Goal: Information Seeking & Learning: Understand process/instructions

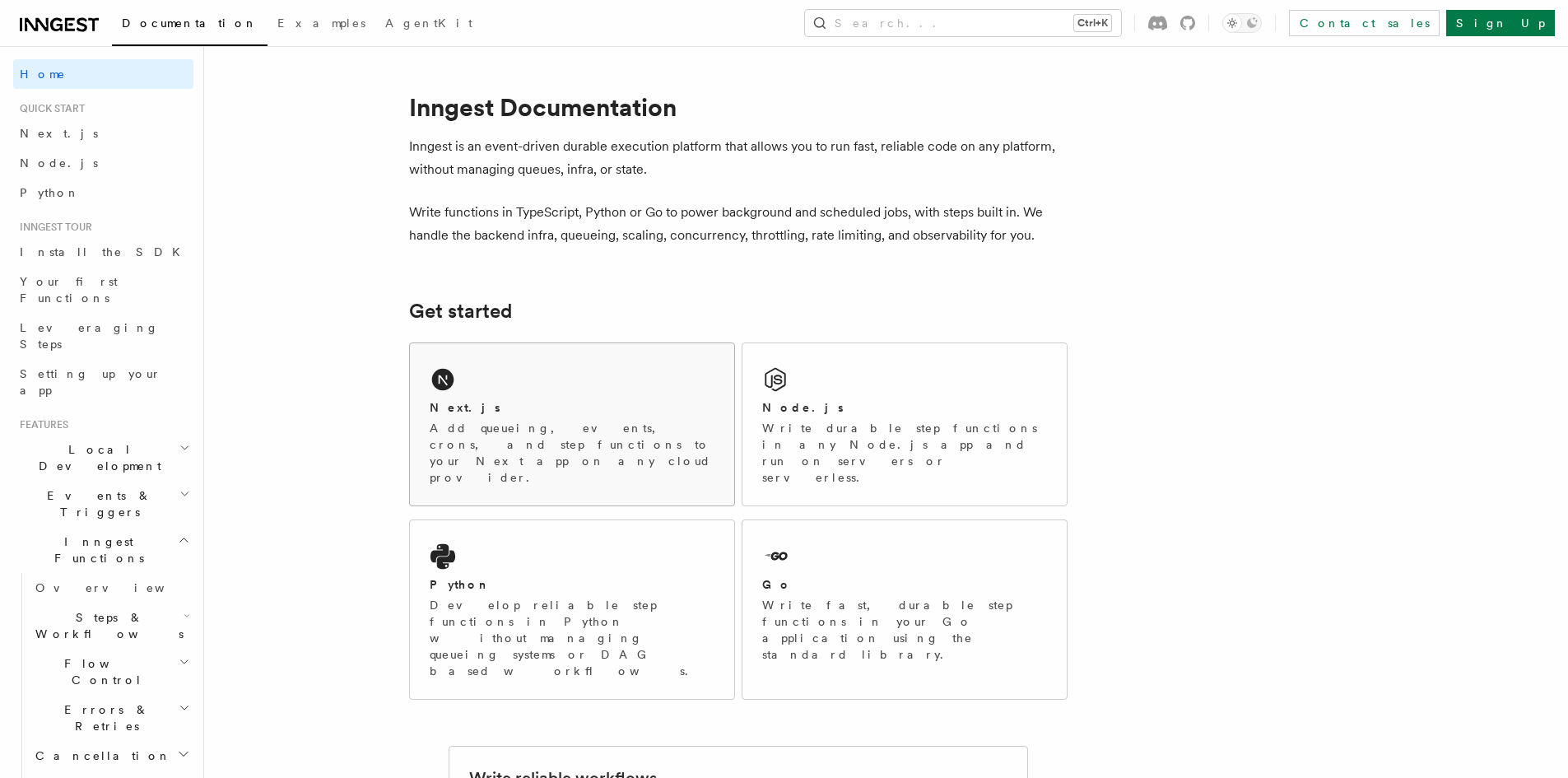
click at [527, 450] on p "Add queueing, events, crons, and step functions to your Next app on any cloud p…" at bounding box center [572, 453] width 285 height 66
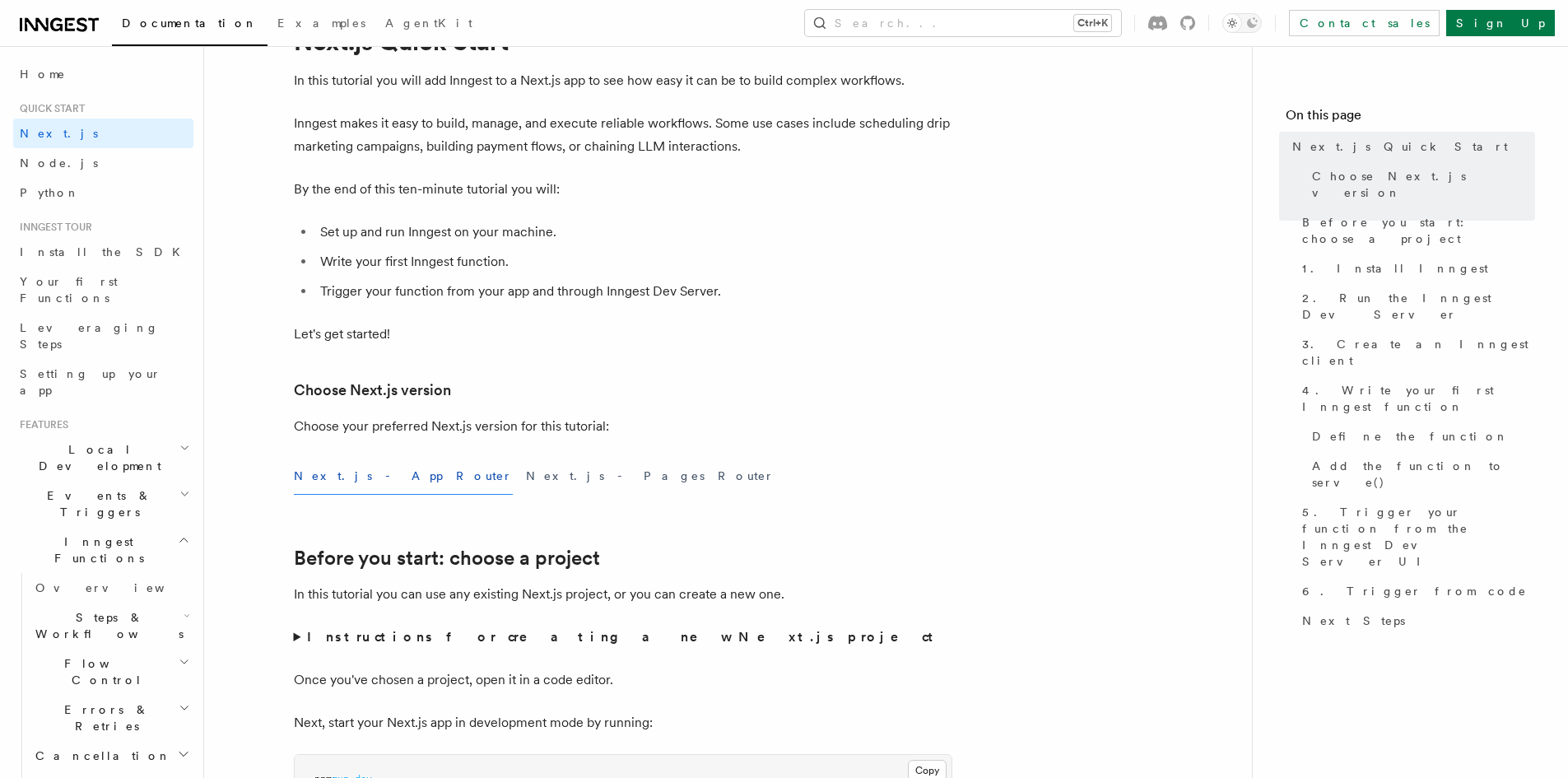
click at [377, 473] on button "Next.js - App Router" at bounding box center [403, 476] width 219 height 37
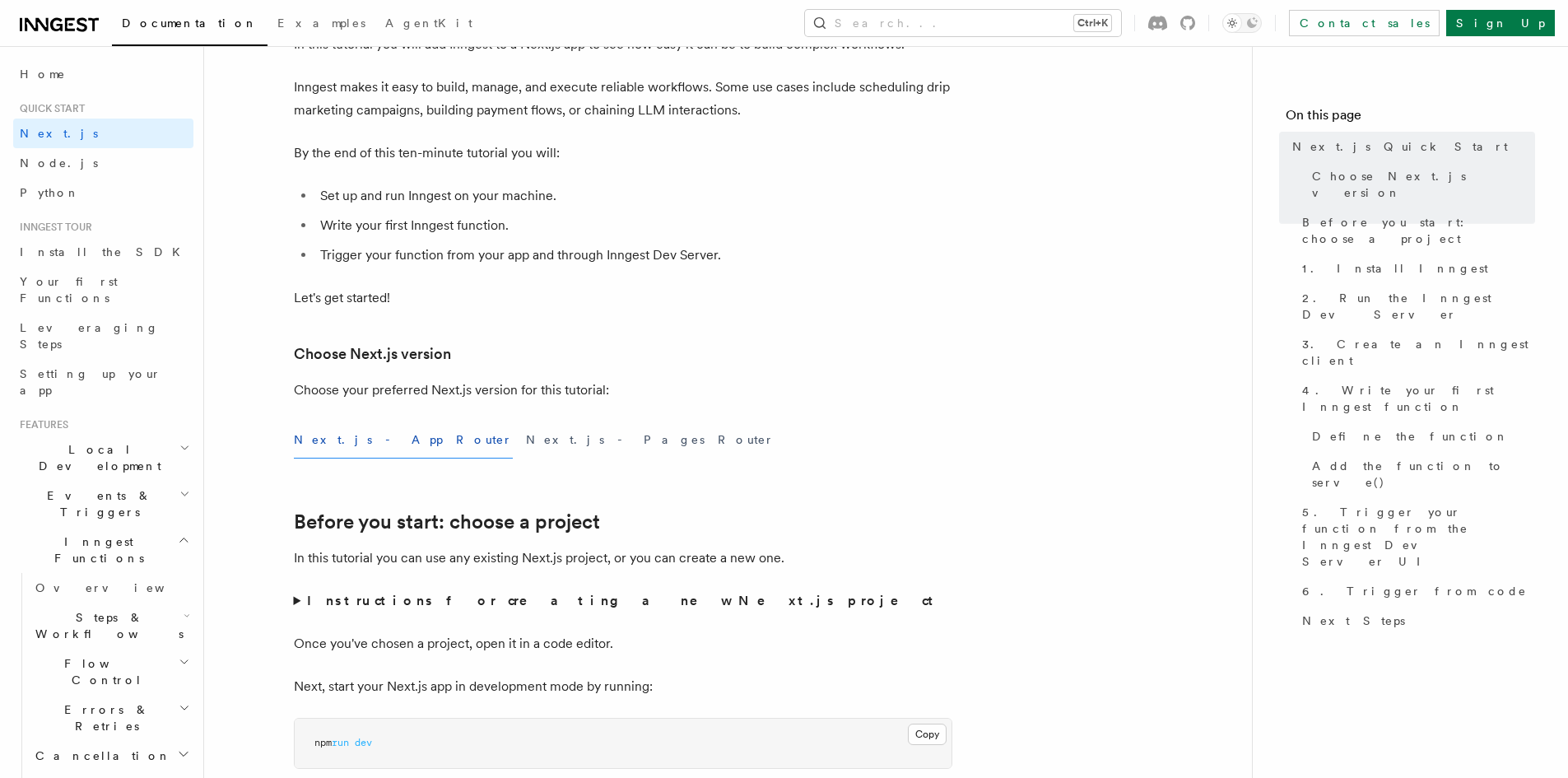
scroll to position [247, 0]
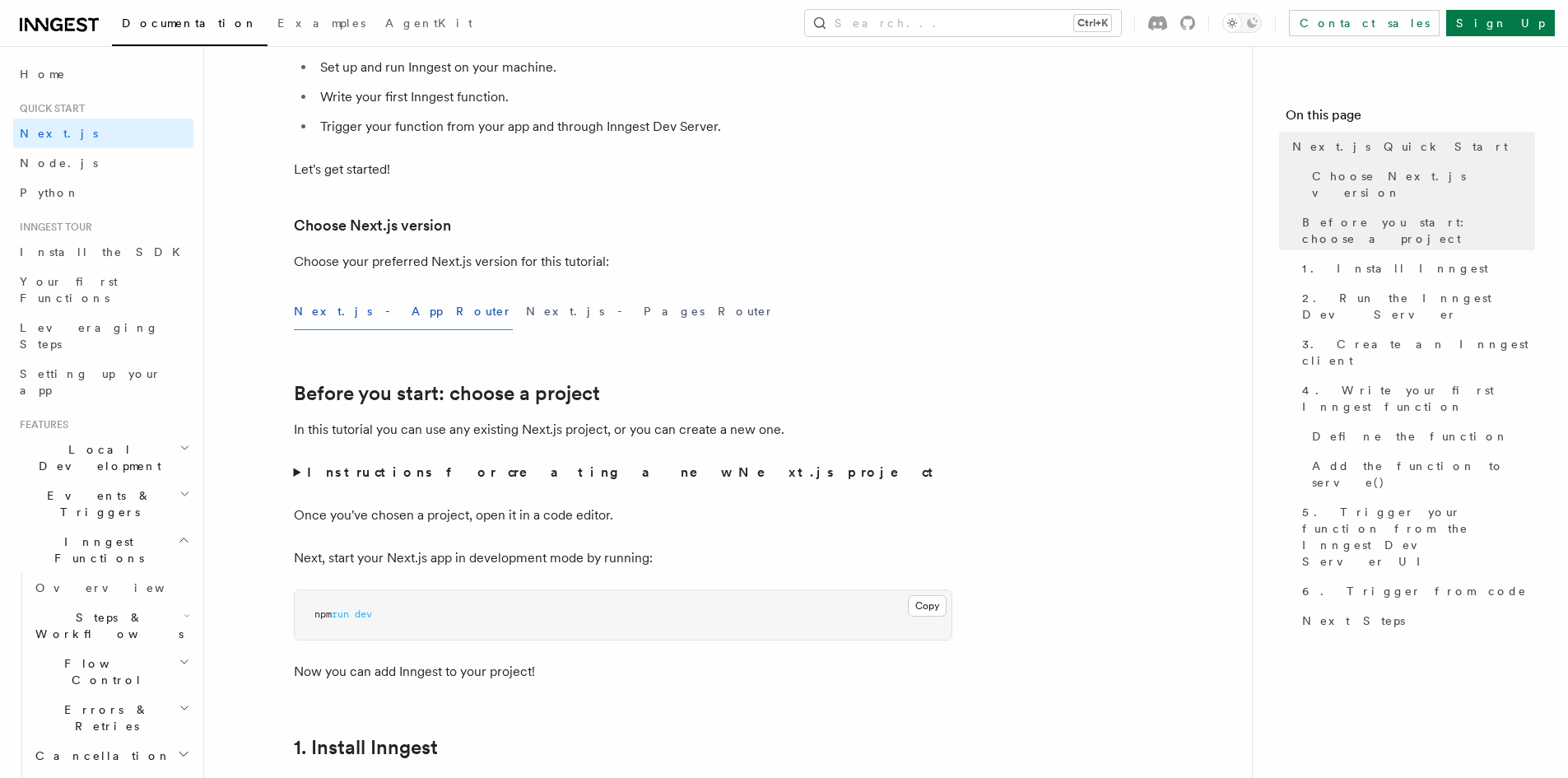
click at [355, 478] on strong "Instructions for creating a new Next.js project" at bounding box center [623, 471] width 633 height 16
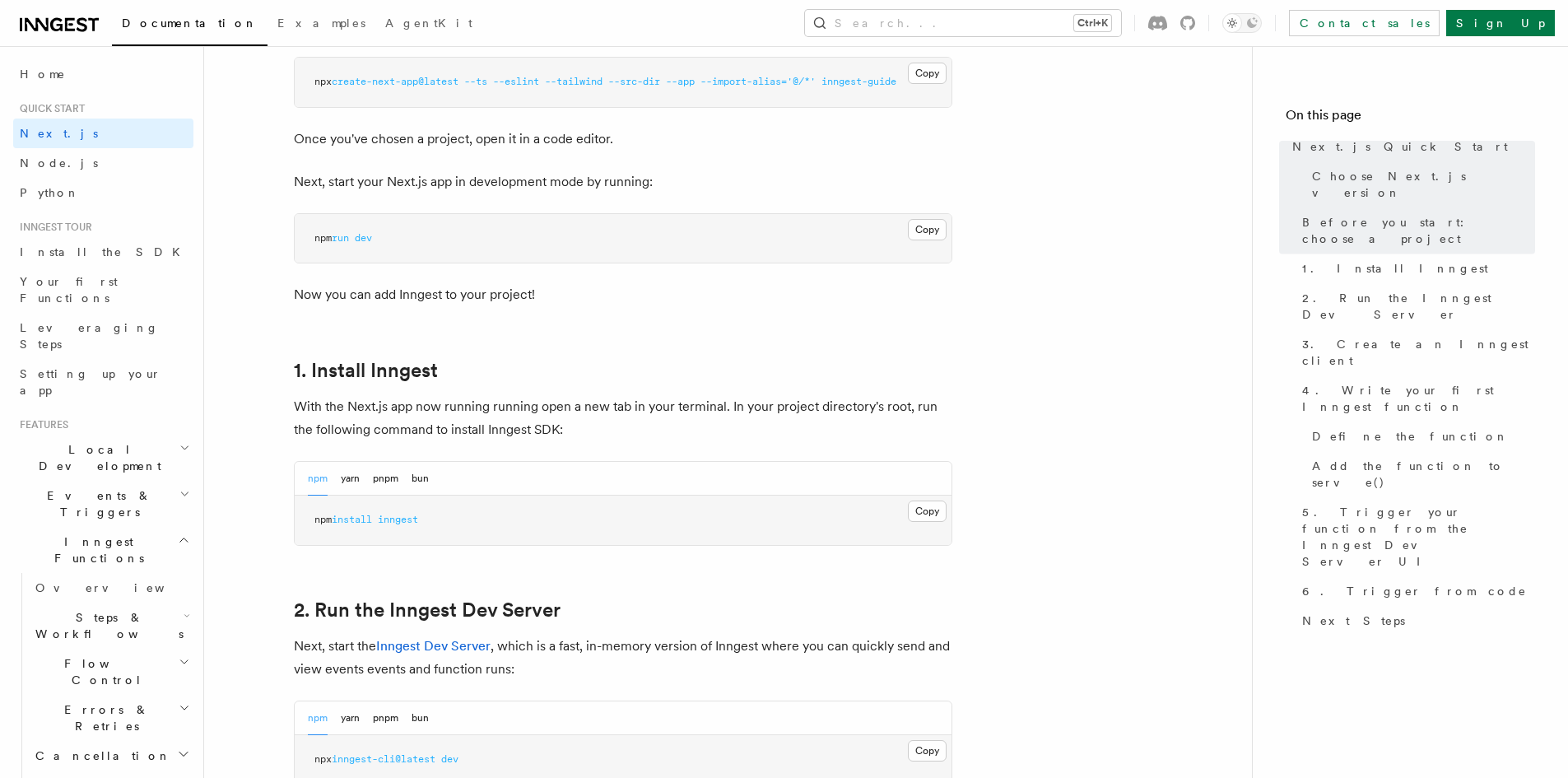
scroll to position [741, 0]
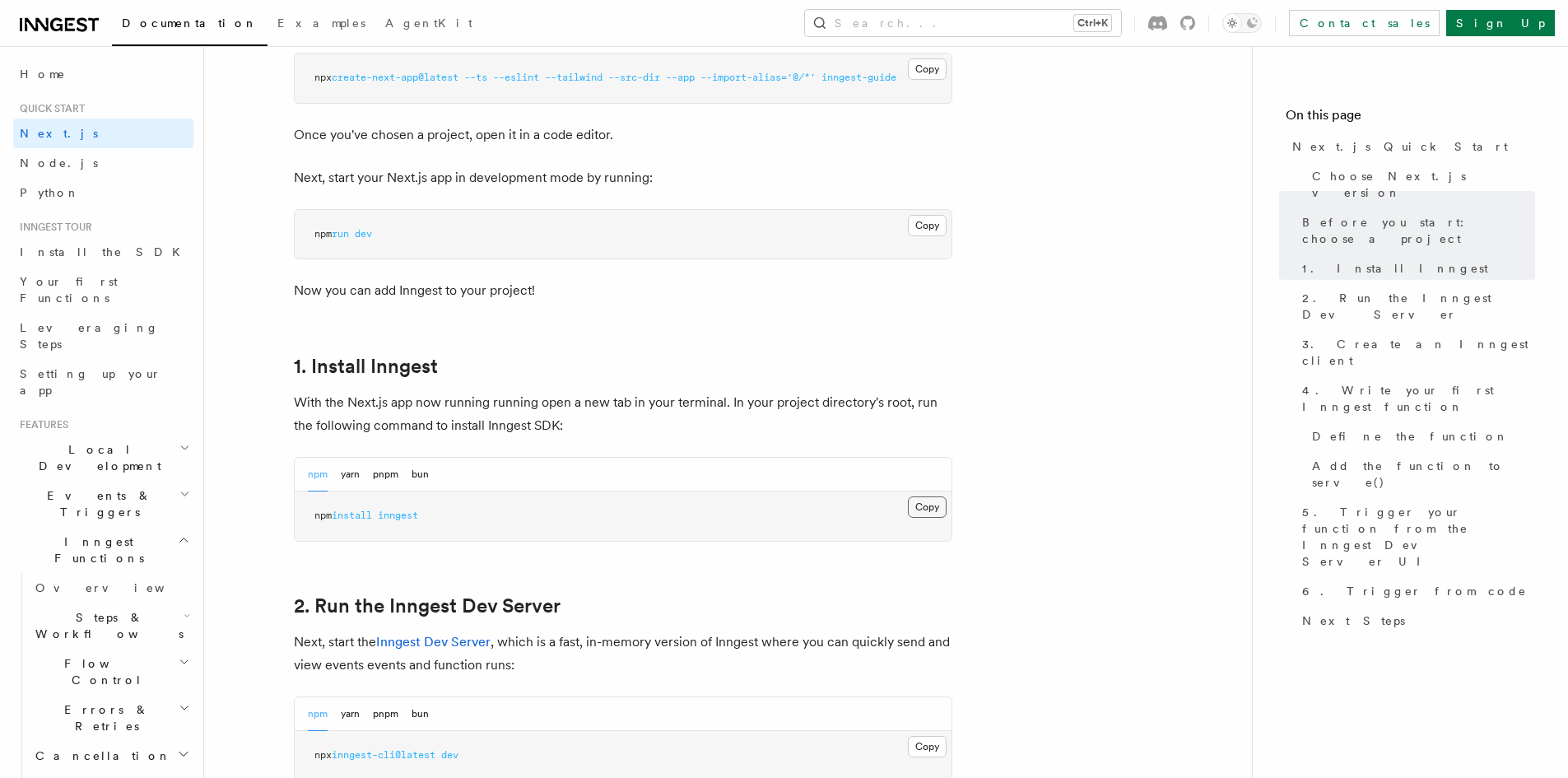
click at [934, 505] on button "Copy Copied" at bounding box center [927, 506] width 39 height 21
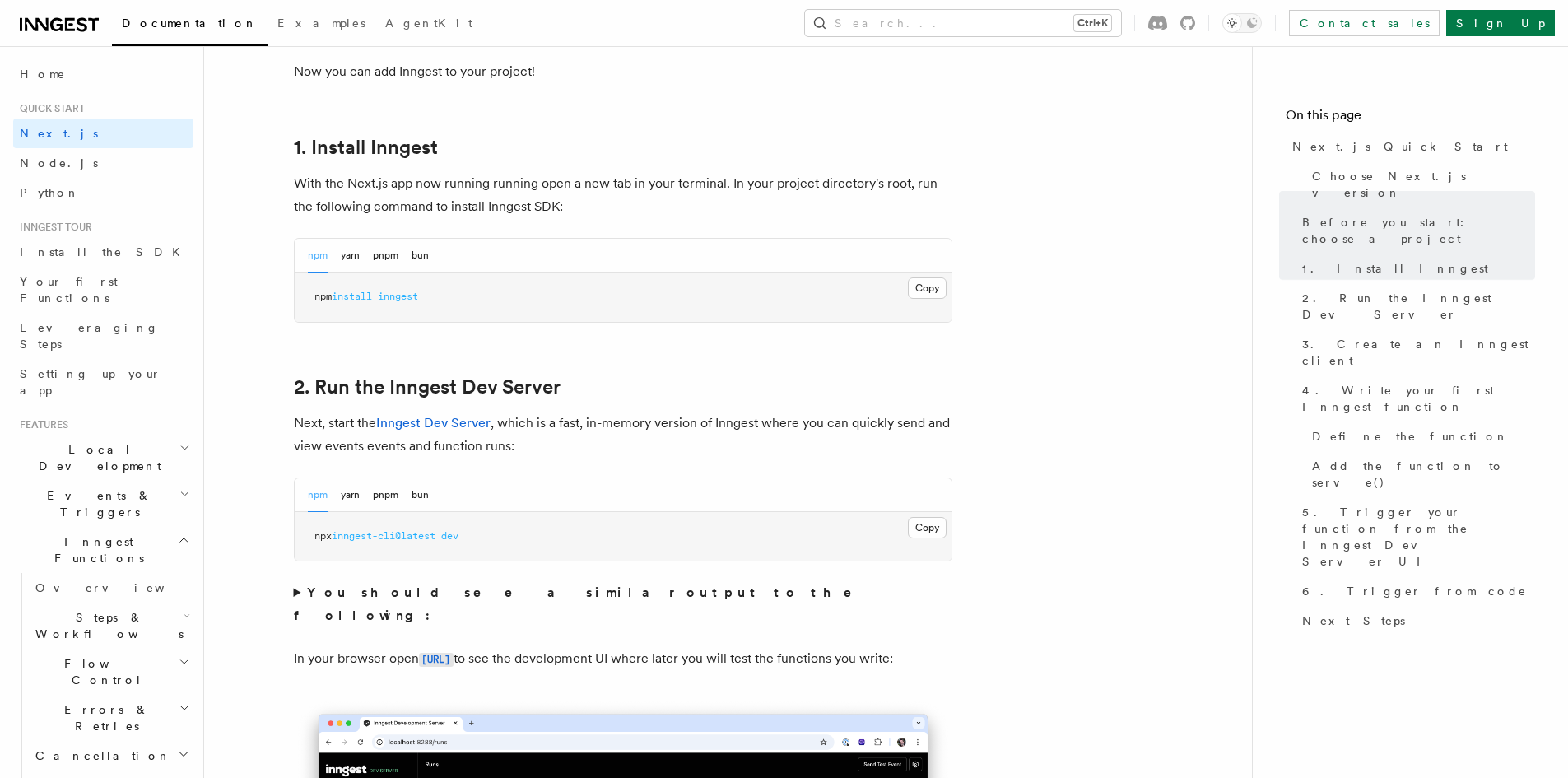
scroll to position [987, 0]
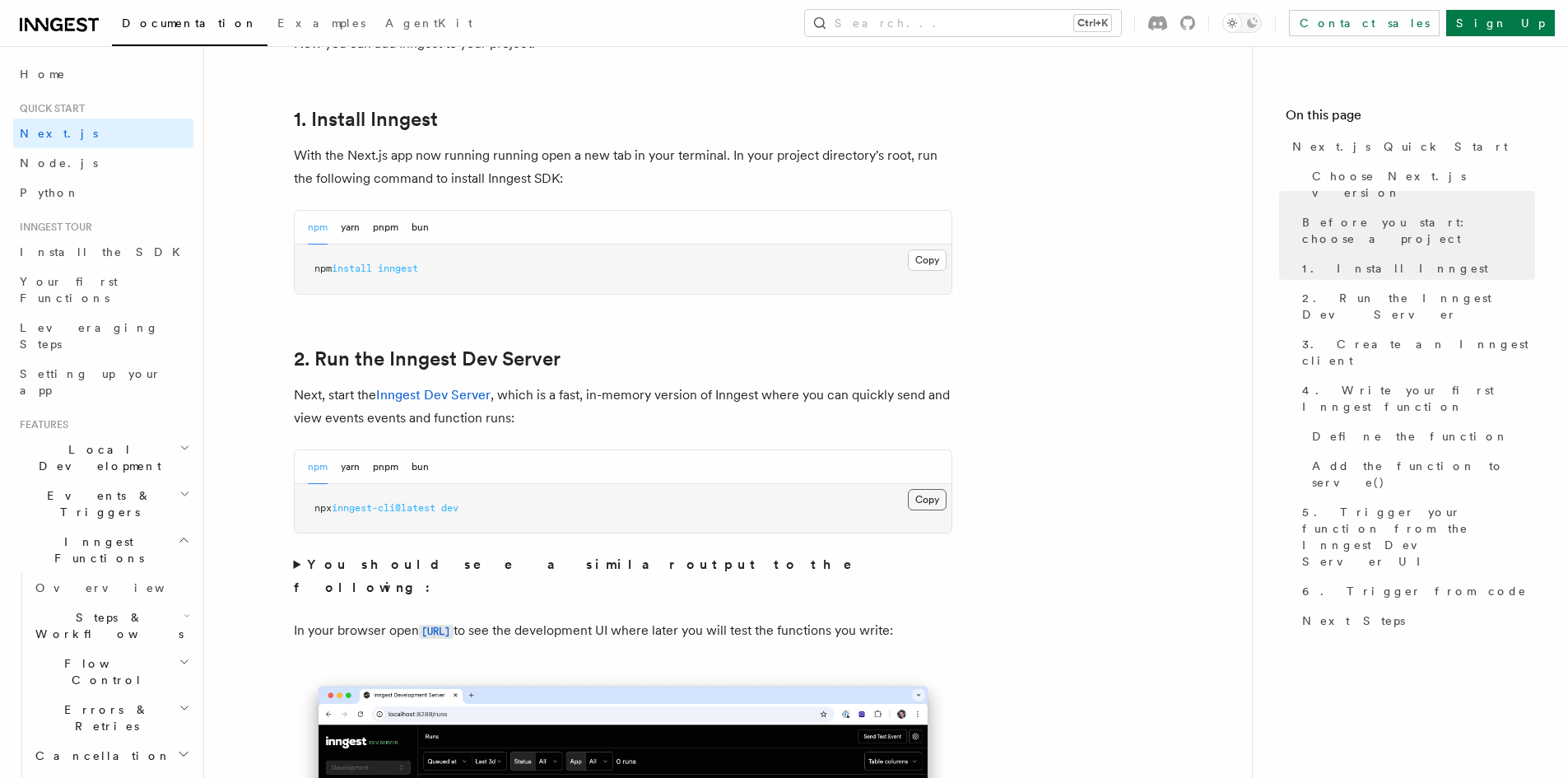
click at [919, 501] on button "Copy Copied" at bounding box center [927, 499] width 39 height 21
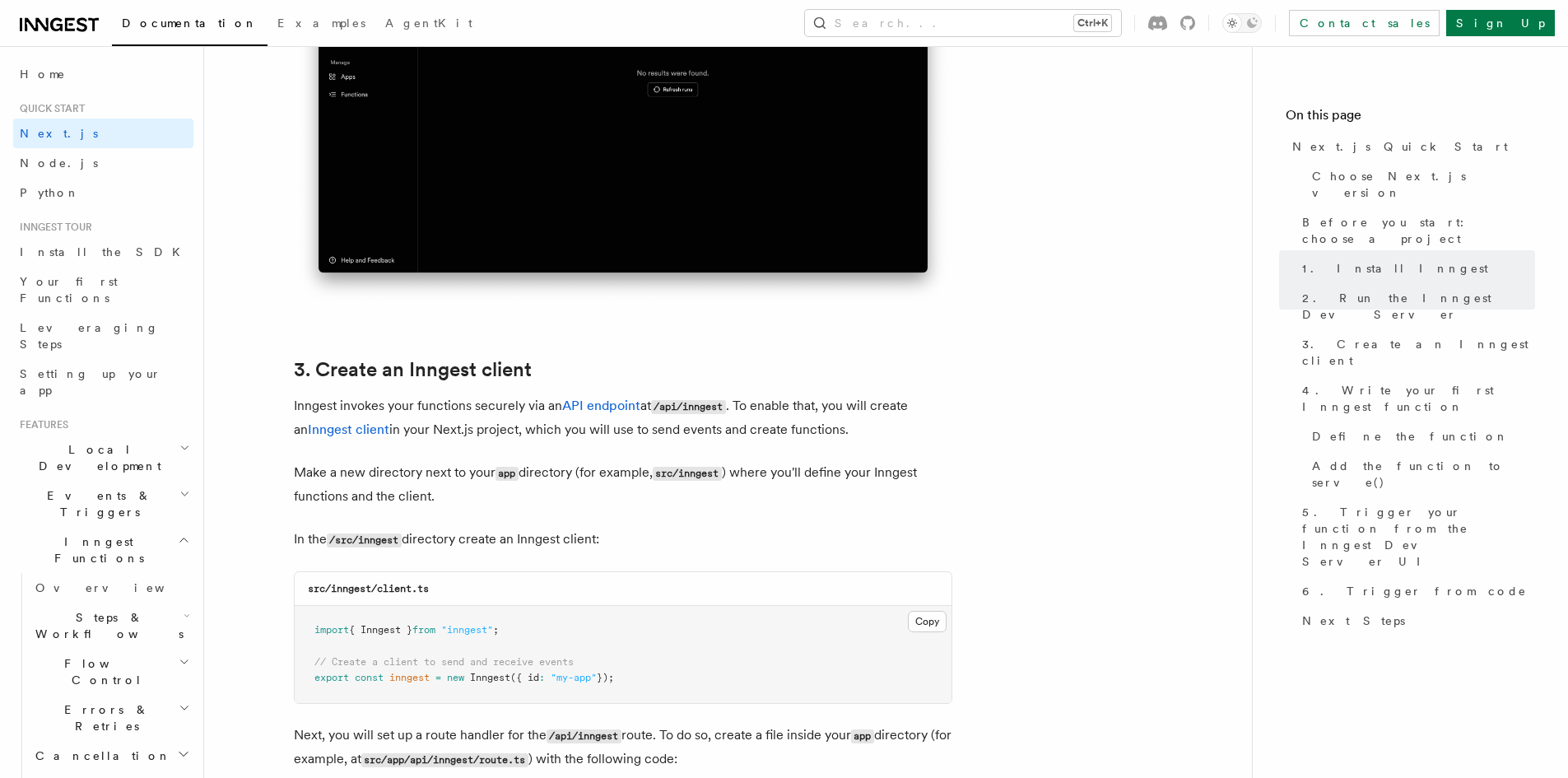
scroll to position [1976, 0]
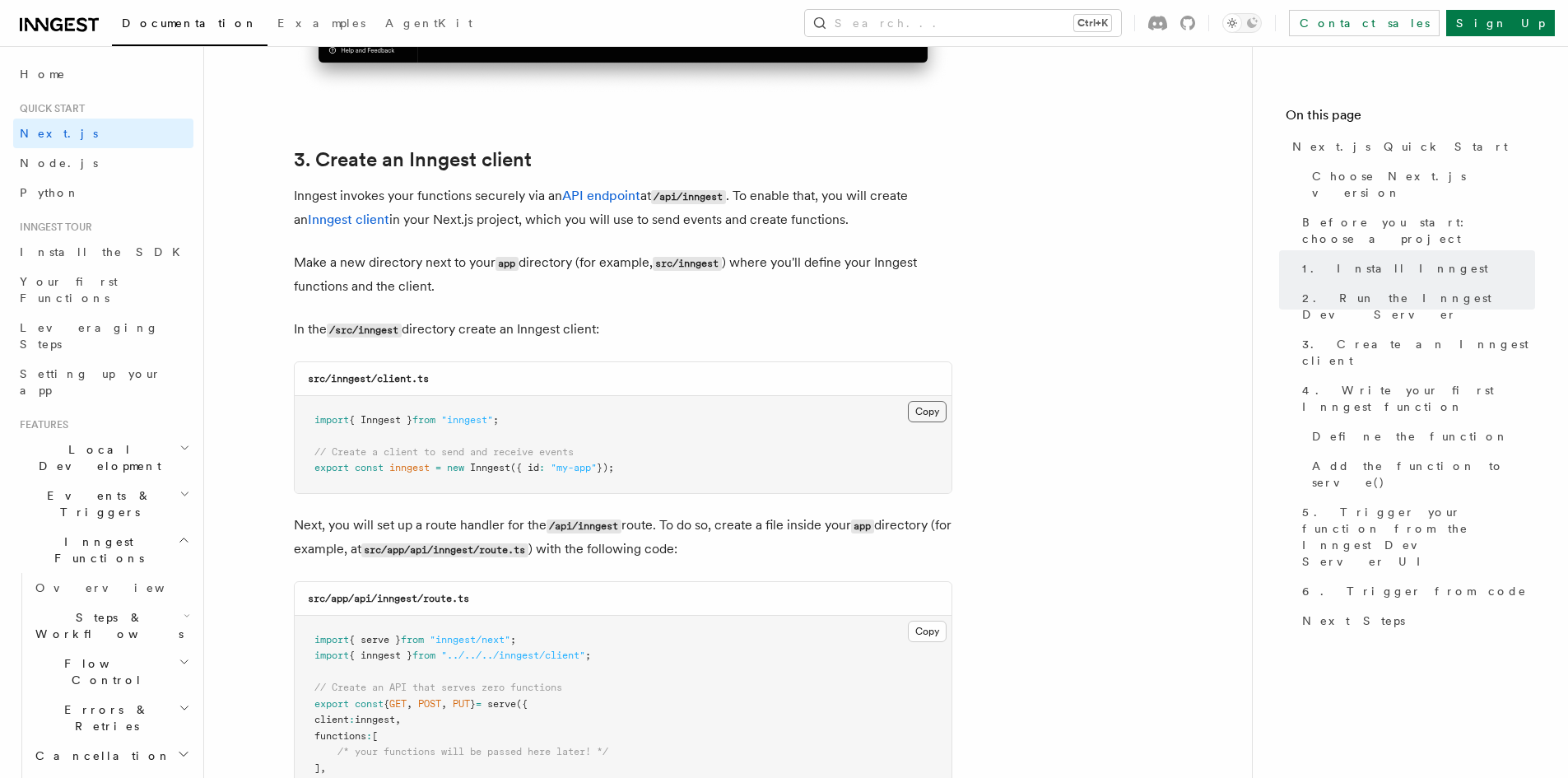
click at [924, 415] on button "Copy Copied" at bounding box center [927, 411] width 39 height 21
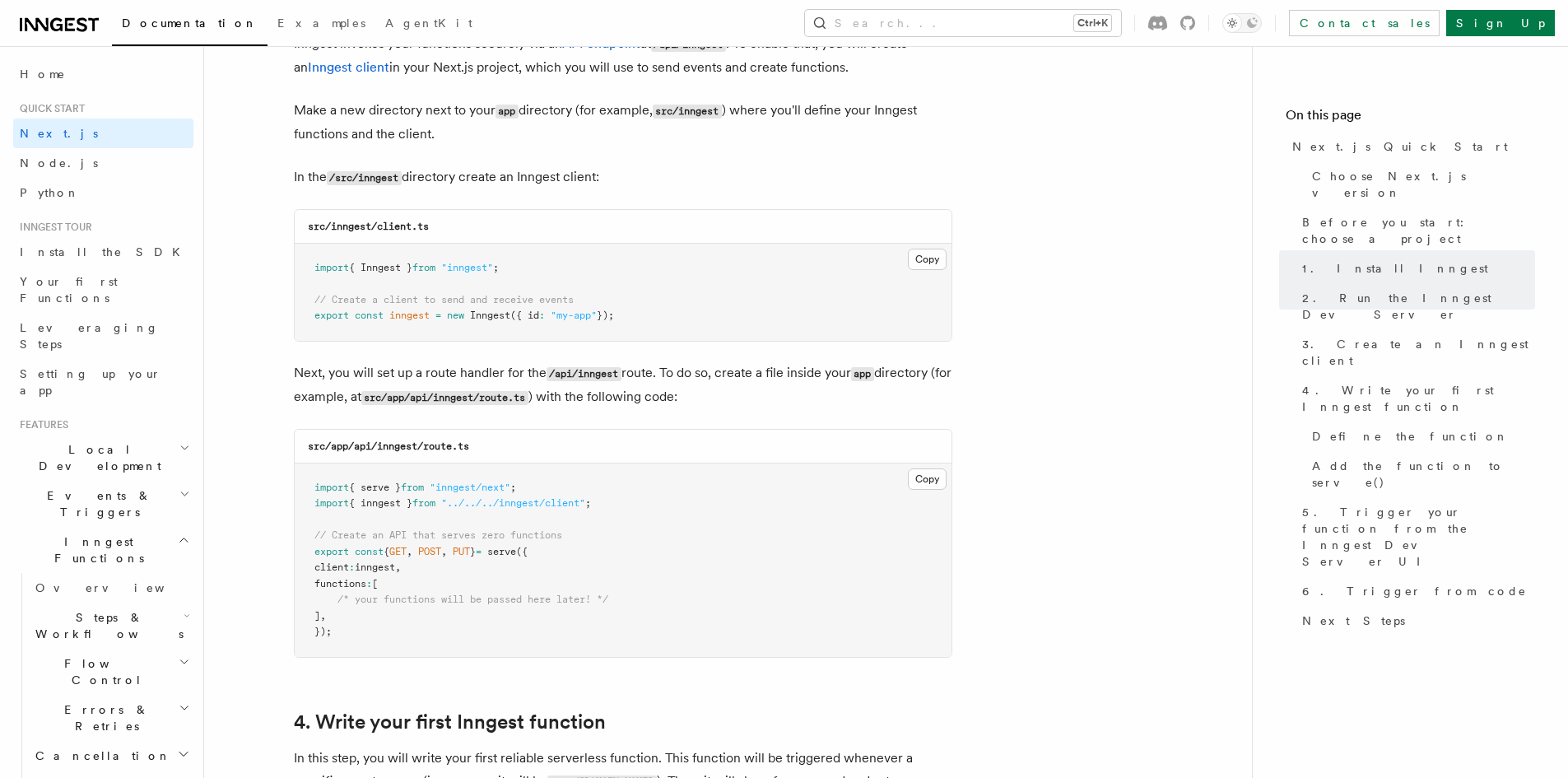
scroll to position [2140, 0]
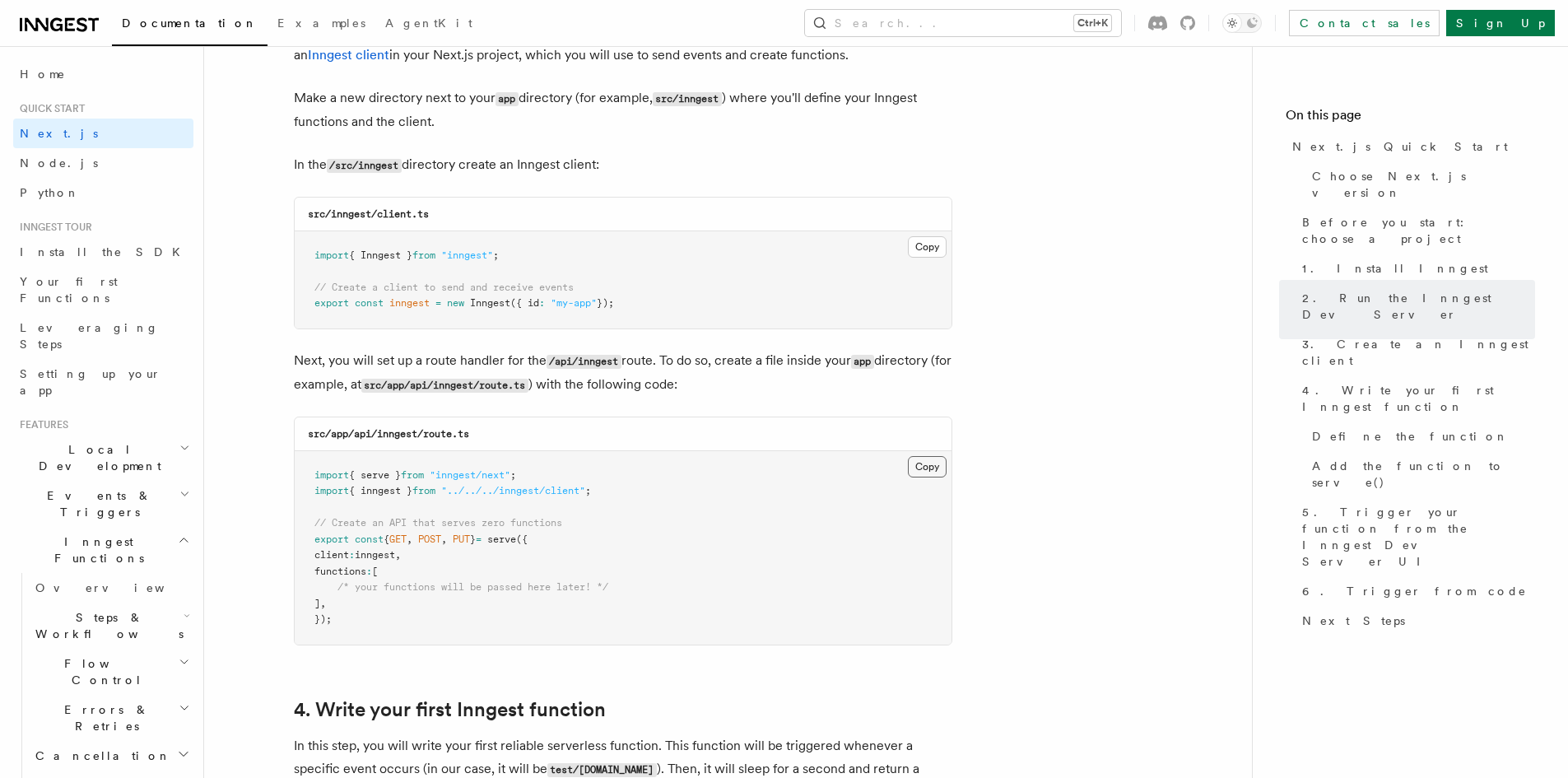
click at [923, 468] on button "Copy Copied" at bounding box center [927, 466] width 39 height 21
